Goal: Check status: Check status

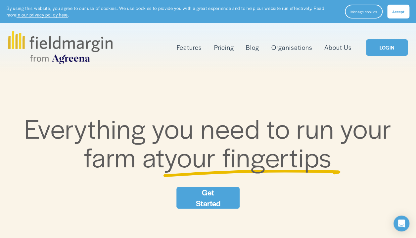
click at [380, 50] on link "LOGIN" at bounding box center [387, 47] width 42 height 17
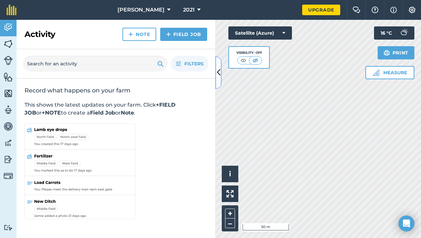
click at [218, 72] on icon at bounding box center [219, 73] width 4 height 12
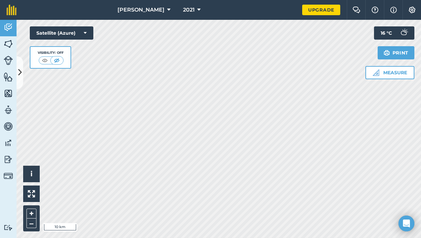
click at [3, 152] on div "Activity Fields Livestock Features Maps Team Vehicles Data Reporting Billing Tu…" at bounding box center [210, 129] width 421 height 219
click at [105, 238] on html "Steve Watt 2021 Upgrade Farm Chat Help Info Settings Map printing is not availa…" at bounding box center [210, 119] width 421 height 238
click at [84, 238] on html "Steve Watt 2021 Upgrade Farm Chat Help Info Settings Map printing is not availa…" at bounding box center [210, 119] width 421 height 238
click at [236, 238] on html "Steve Watt 2021 Upgrade Farm Chat Help Info Settings Map printing is not availa…" at bounding box center [210, 119] width 421 height 238
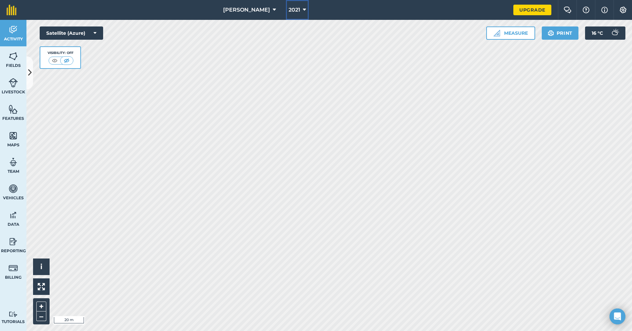
click at [293, 10] on button "2021" at bounding box center [297, 10] width 23 height 20
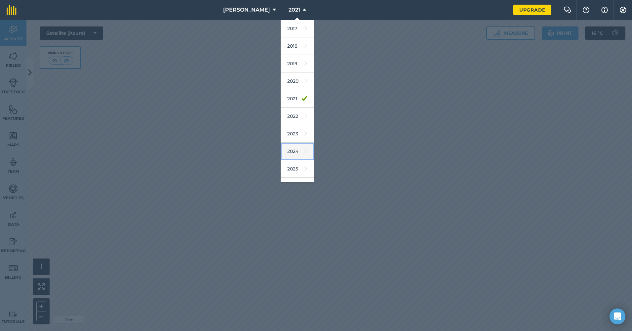
click at [289, 151] on link "2024" at bounding box center [297, 152] width 33 height 18
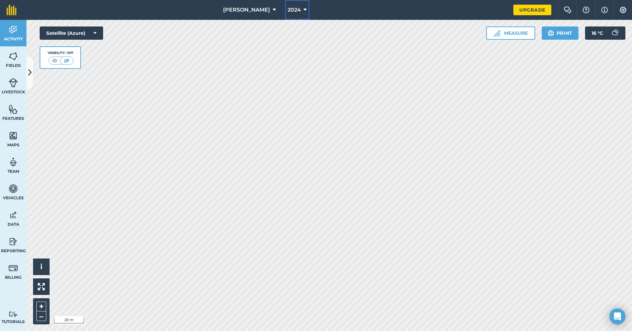
click at [299, 10] on button "2024" at bounding box center [297, 10] width 24 height 20
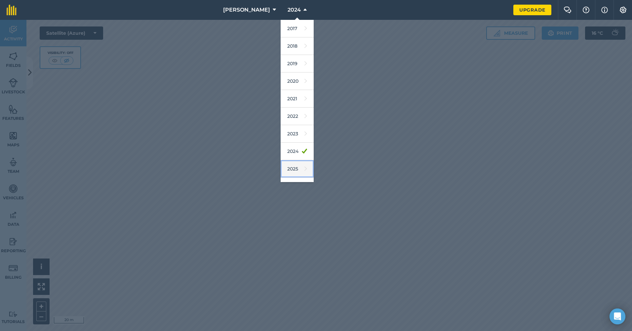
click at [285, 164] on link "2025" at bounding box center [297, 169] width 33 height 18
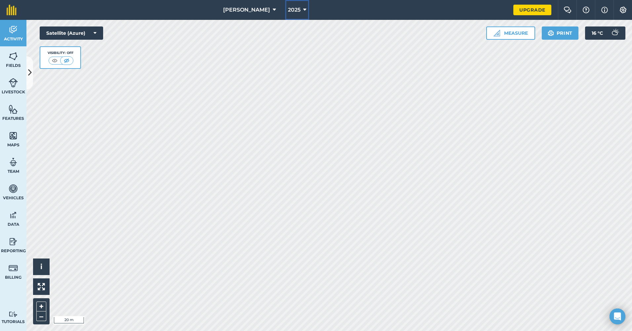
click at [294, 8] on button "2025" at bounding box center [297, 10] width 24 height 20
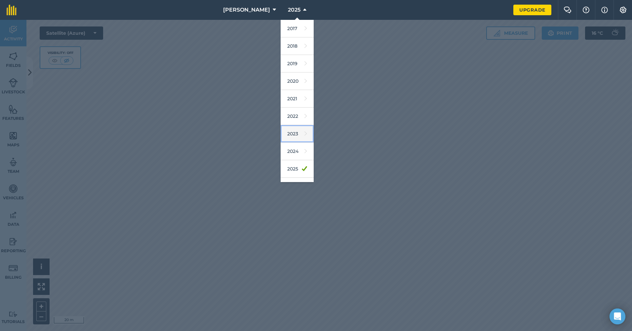
click at [289, 131] on link "2023" at bounding box center [297, 134] width 33 height 18
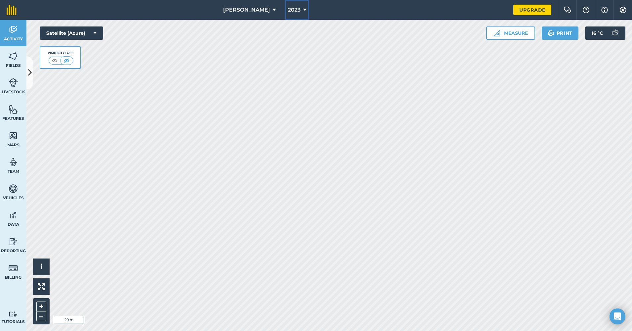
click at [294, 11] on button "2023" at bounding box center [297, 10] width 24 height 20
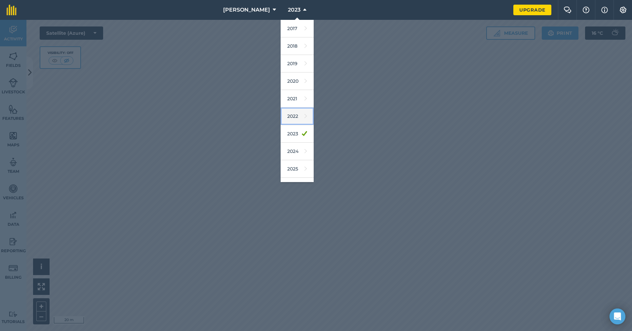
click at [290, 116] on link "2022" at bounding box center [297, 116] width 33 height 18
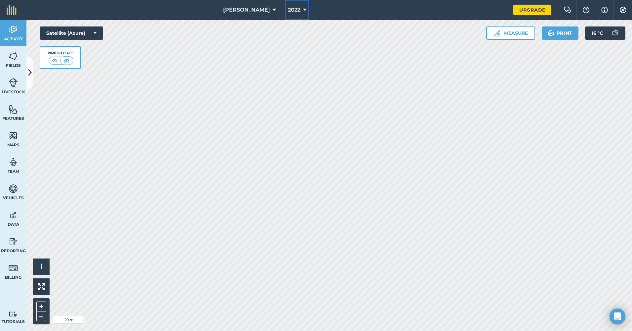
click at [294, 10] on button "2022" at bounding box center [297, 10] width 24 height 20
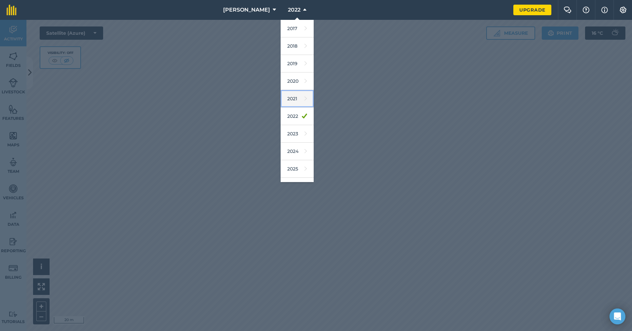
click at [281, 101] on link "2021" at bounding box center [297, 99] width 33 height 18
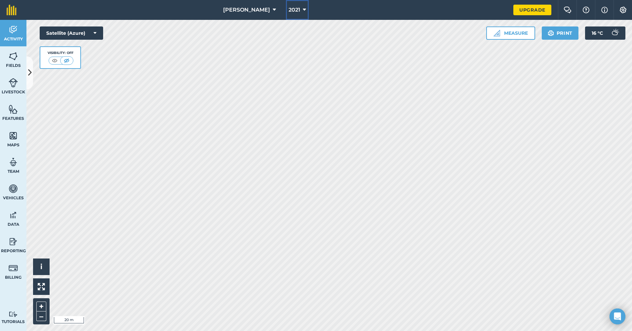
click at [303, 11] on icon at bounding box center [304, 10] width 3 height 8
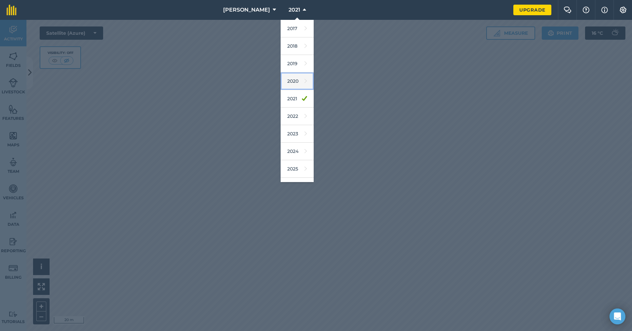
click at [284, 80] on link "2020" at bounding box center [297, 81] width 33 height 18
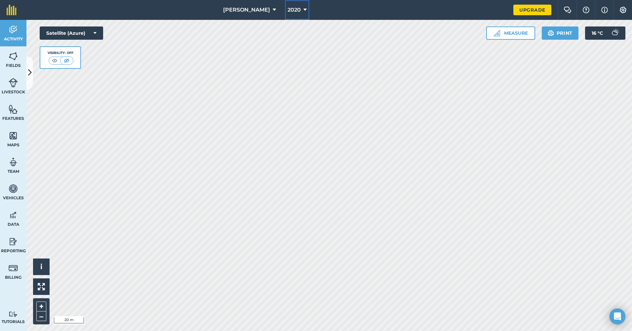
click at [288, 12] on span "2020" at bounding box center [294, 10] width 13 height 8
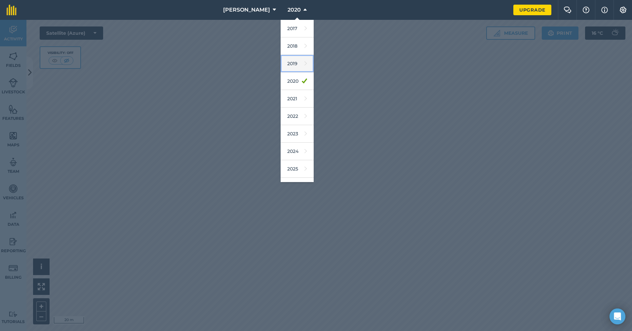
click at [287, 62] on link "2019" at bounding box center [297, 64] width 33 height 18
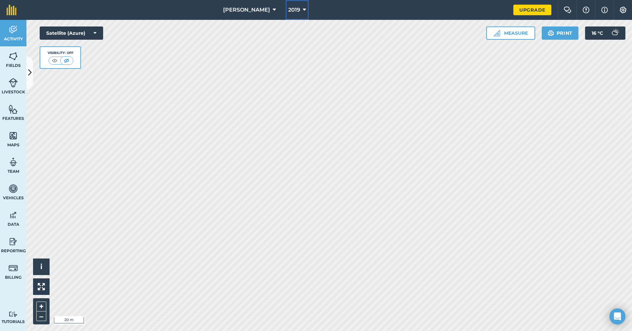
click at [303, 10] on icon at bounding box center [304, 10] width 3 height 8
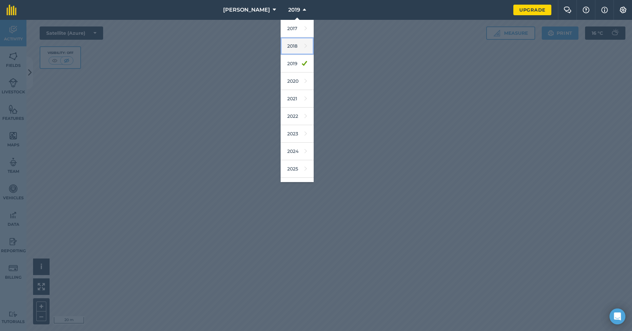
click at [285, 48] on link "2018" at bounding box center [297, 46] width 33 height 18
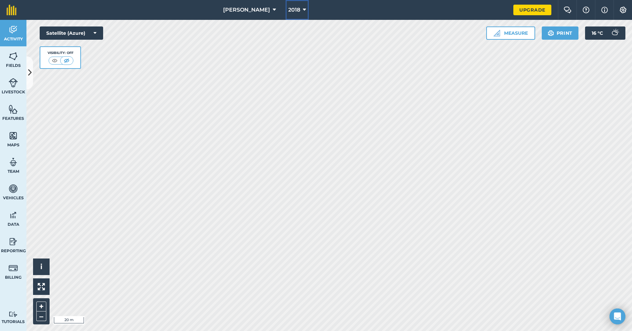
click at [294, 12] on button "2018" at bounding box center [297, 10] width 23 height 20
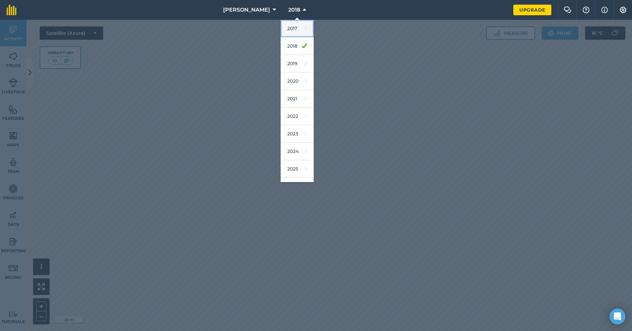
click at [289, 29] on link "2017" at bounding box center [297, 29] width 33 height 18
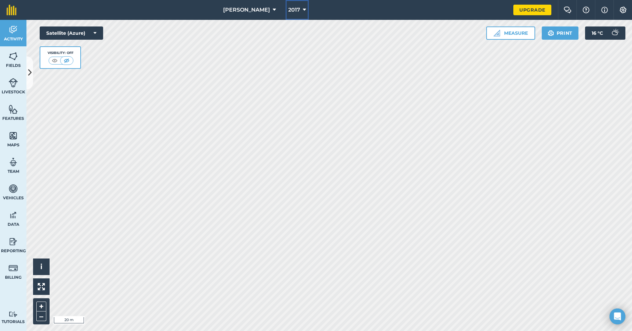
click at [303, 8] on icon at bounding box center [304, 10] width 3 height 8
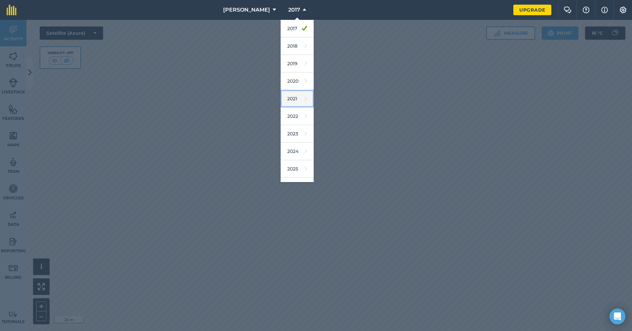
click at [281, 99] on link "2021" at bounding box center [297, 99] width 33 height 18
